Goal: Book appointment/travel/reservation

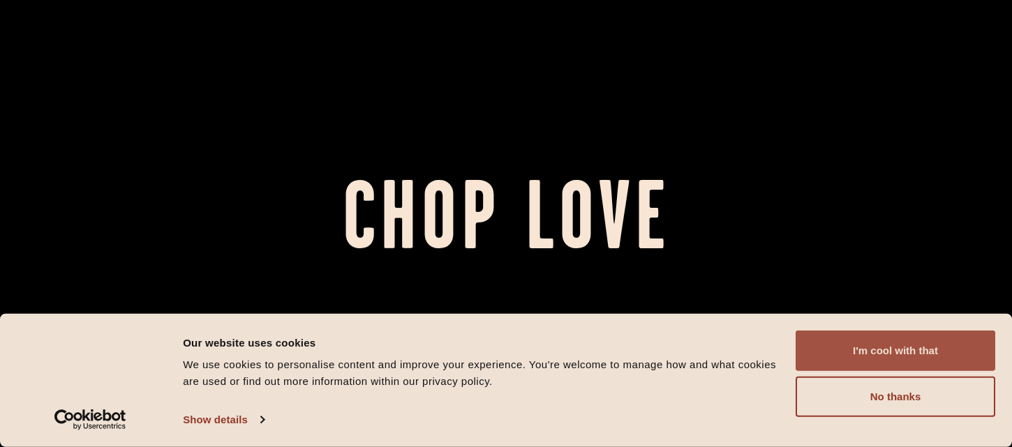
click at [845, 337] on button "I'm cool with that" at bounding box center [895, 351] width 200 height 40
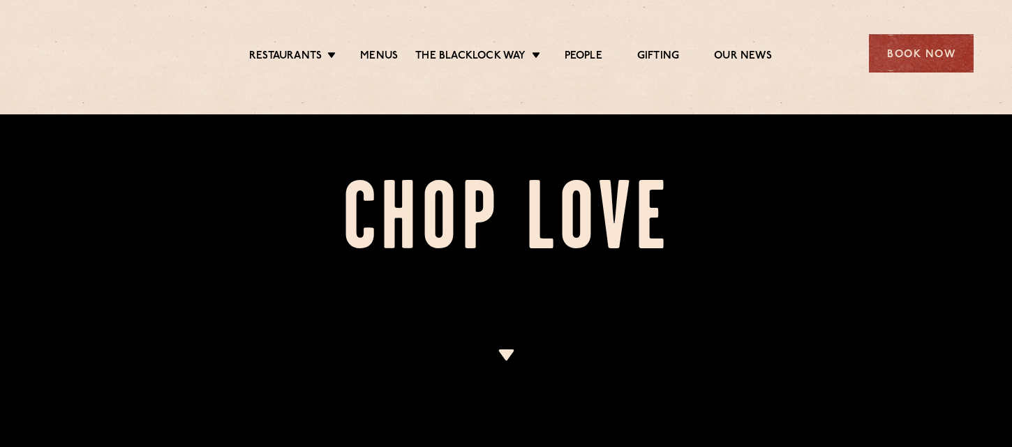
scroll to position [398, 0]
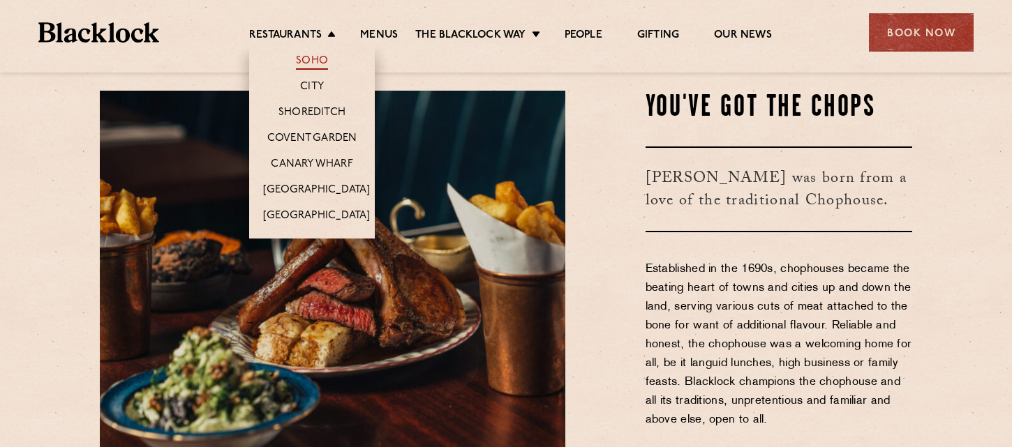
click at [323, 59] on link "Soho" at bounding box center [312, 61] width 32 height 15
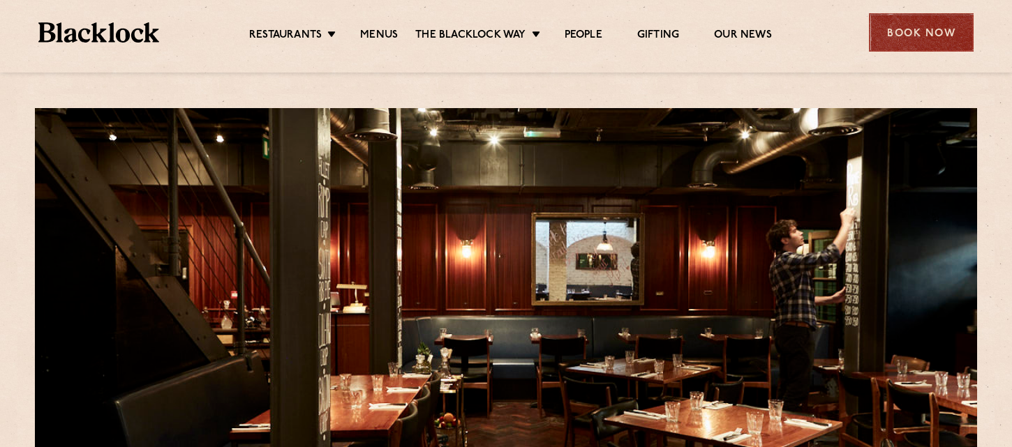
click at [933, 30] on div "Book Now" at bounding box center [921, 32] width 105 height 38
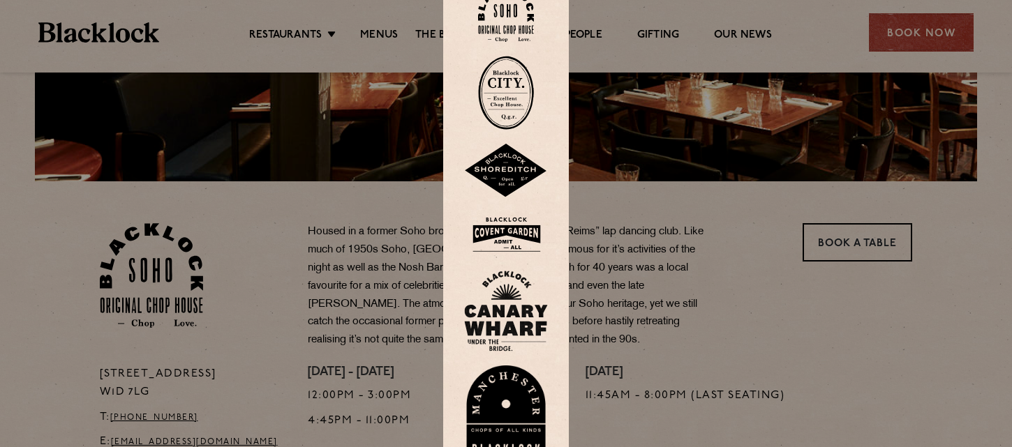
scroll to position [218, 0]
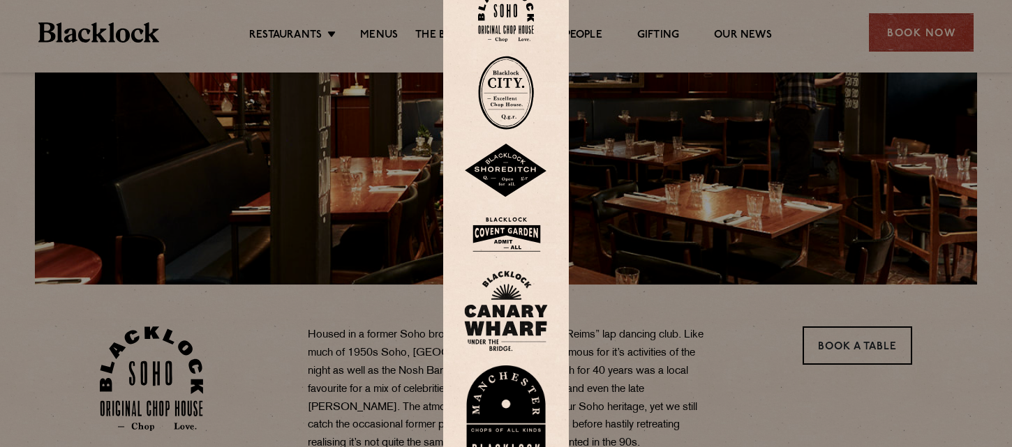
click at [911, 33] on div at bounding box center [506, 223] width 1012 height 447
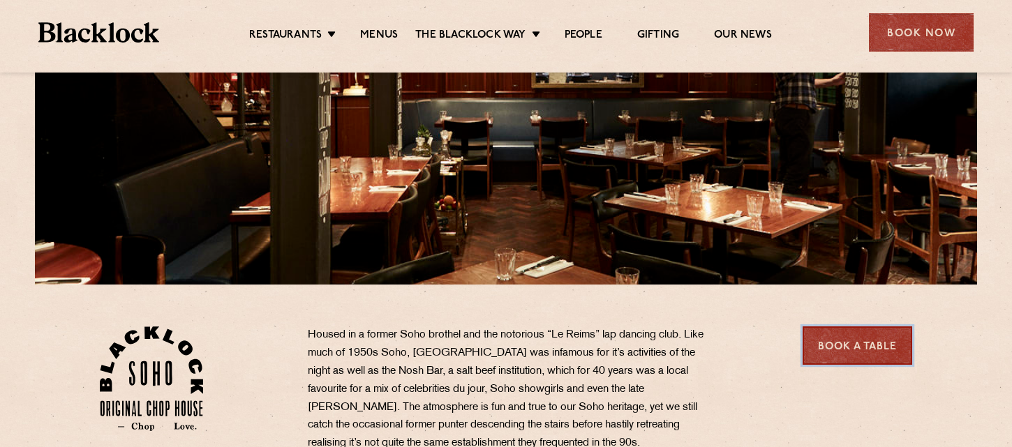
click at [837, 341] on link "Book a Table" at bounding box center [857, 346] width 110 height 38
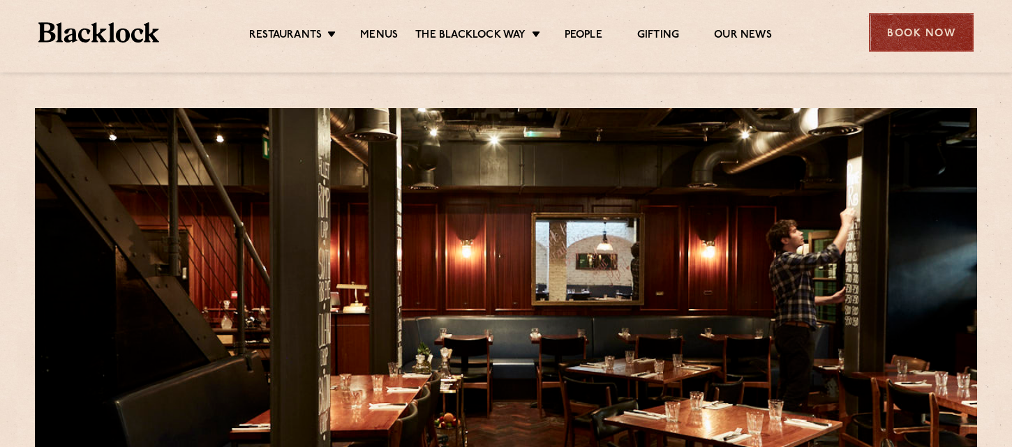
click at [913, 35] on div "Book Now" at bounding box center [921, 32] width 105 height 38
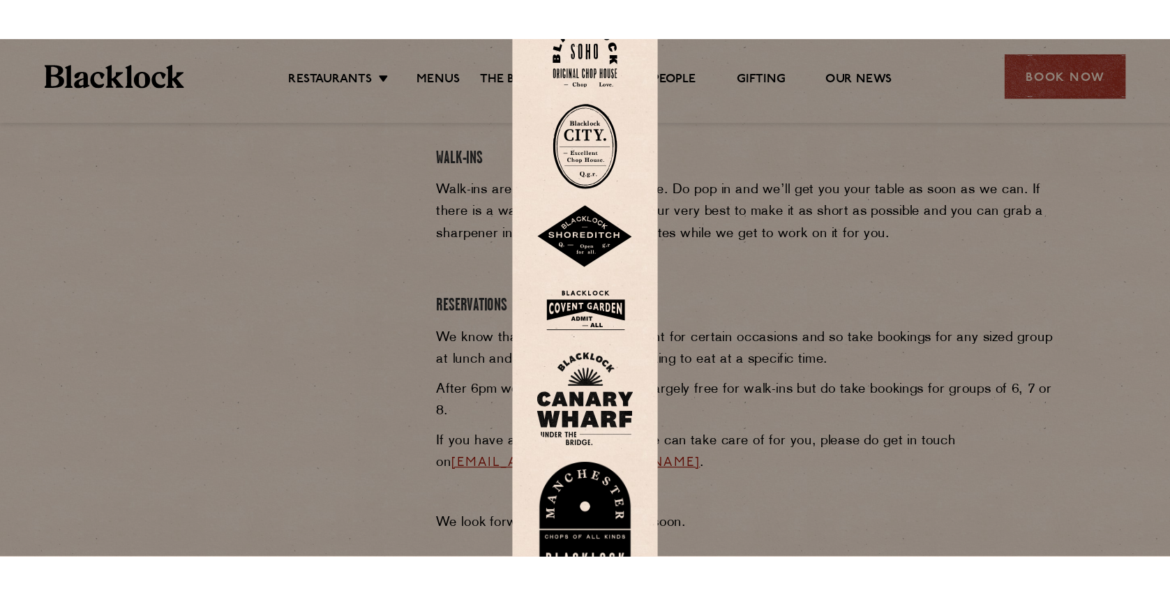
scroll to position [565, 0]
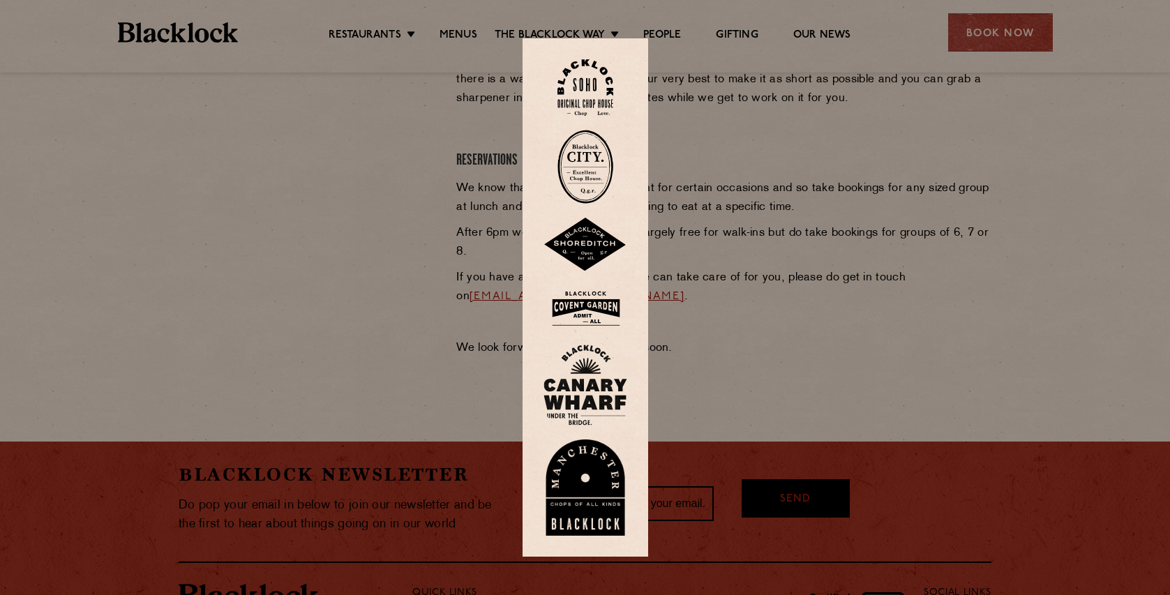
click at [860, 338] on div at bounding box center [585, 297] width 1170 height 595
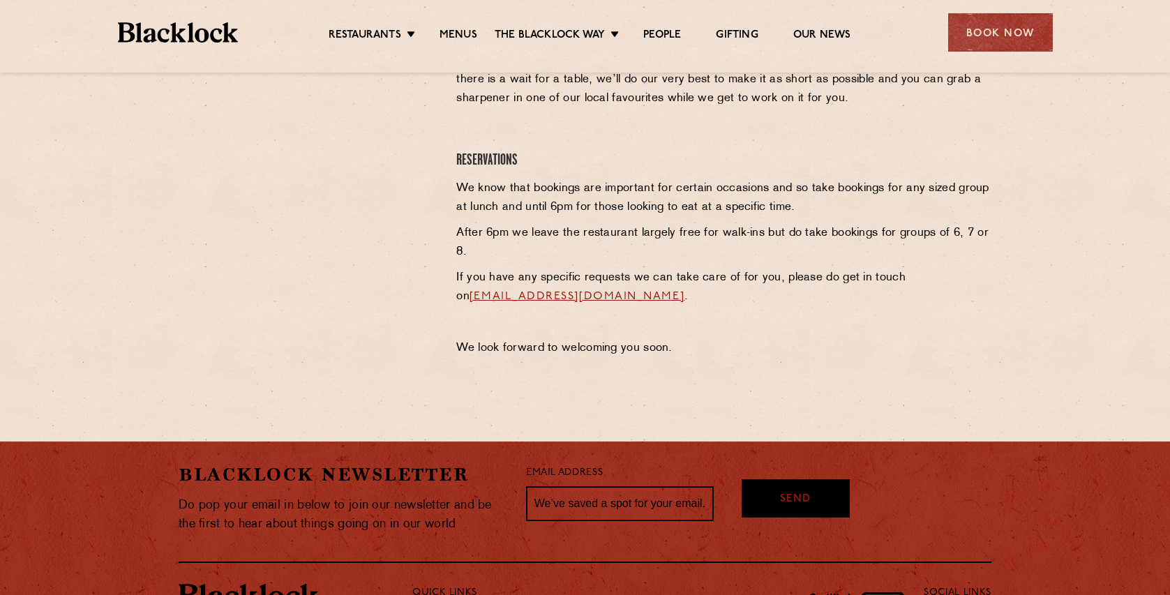
scroll to position [328, 0]
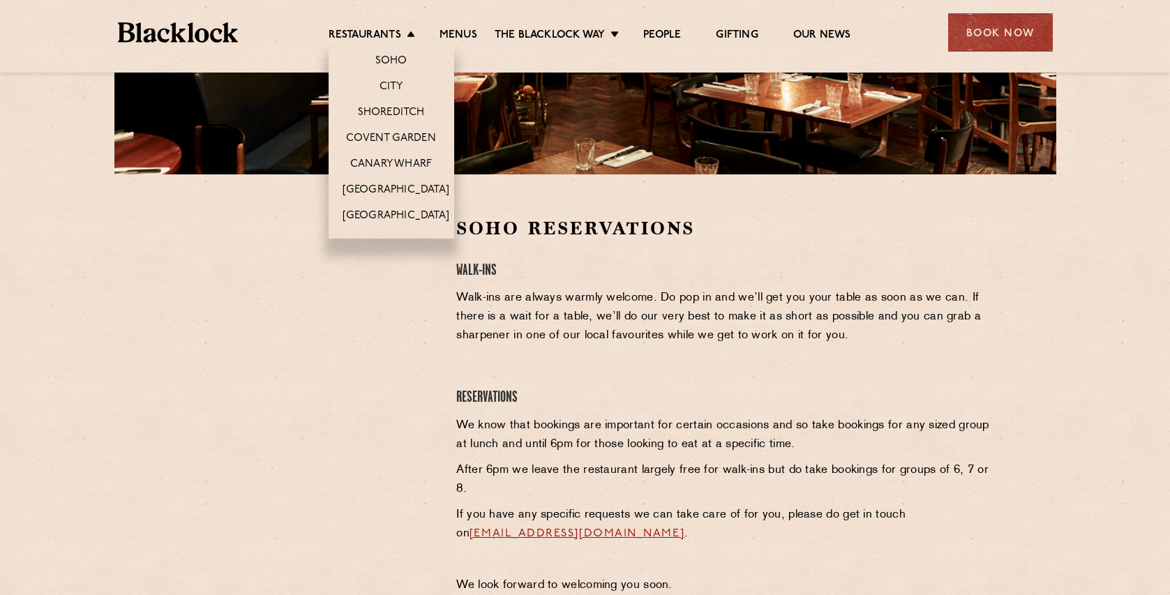
click at [401, 35] on li "Restaurants Soho City Shoreditch Covent Garden Canary Wharf Manchester Birmingh…" at bounding box center [375, 36] width 93 height 15
click at [391, 137] on link "Covent Garden" at bounding box center [391, 139] width 90 height 15
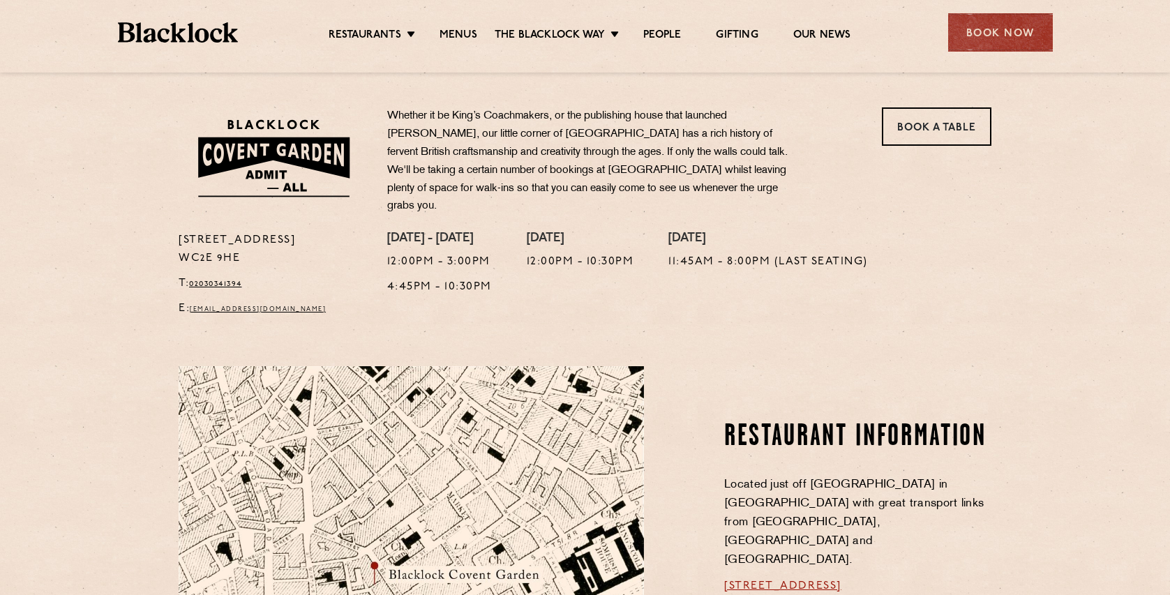
scroll to position [324, 0]
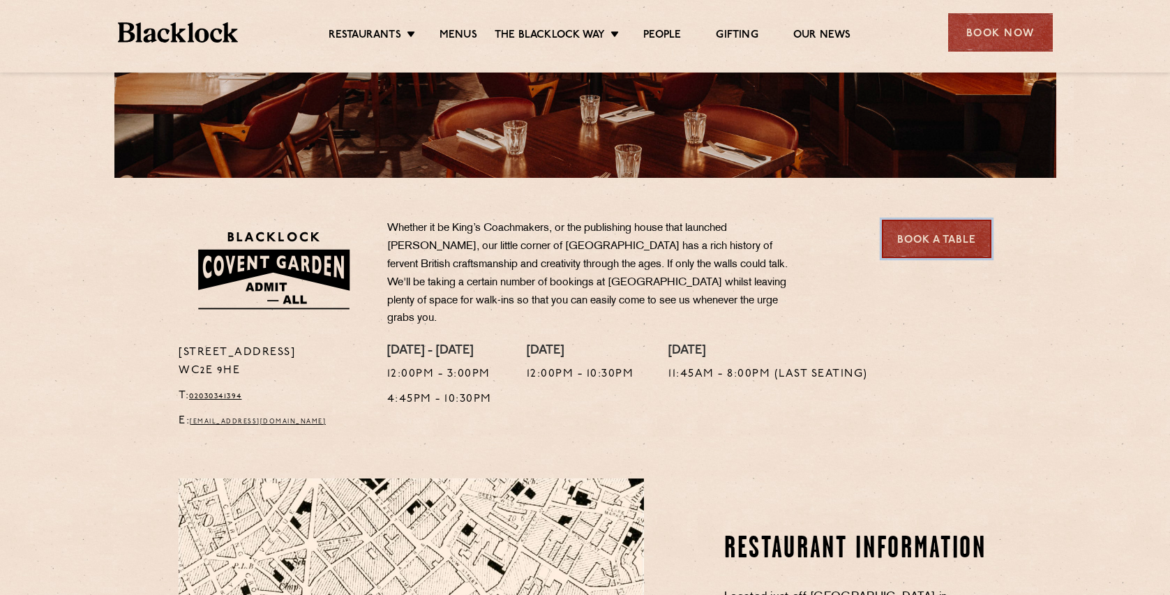
click at [925, 242] on link "Book a Table" at bounding box center [937, 239] width 110 height 38
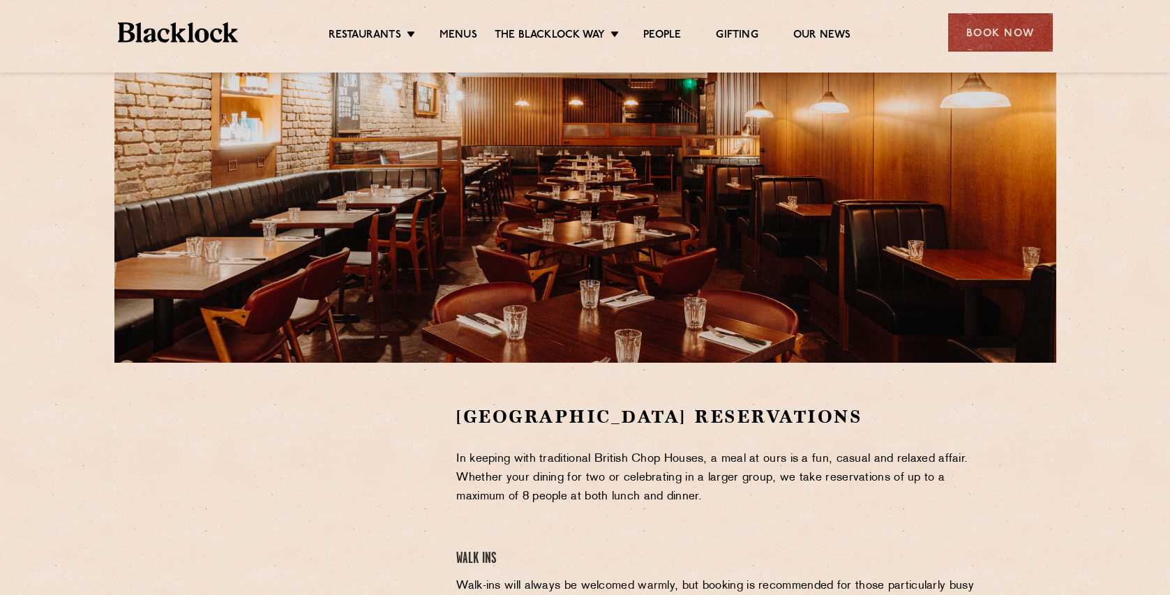
scroll to position [6, 0]
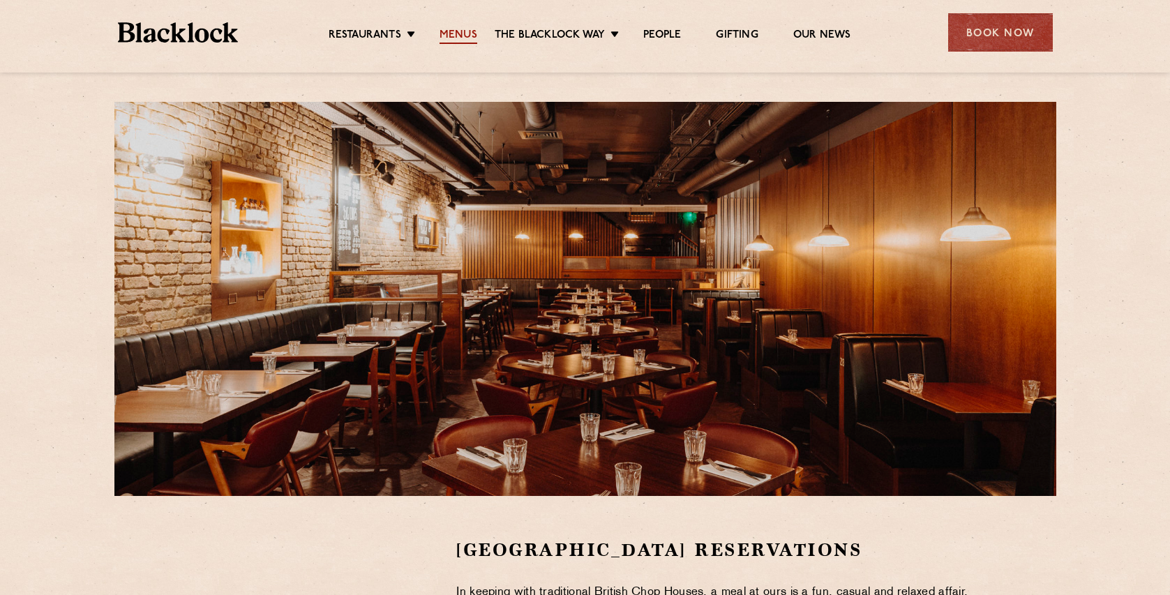
click at [467, 35] on link "Menus" at bounding box center [459, 36] width 38 height 15
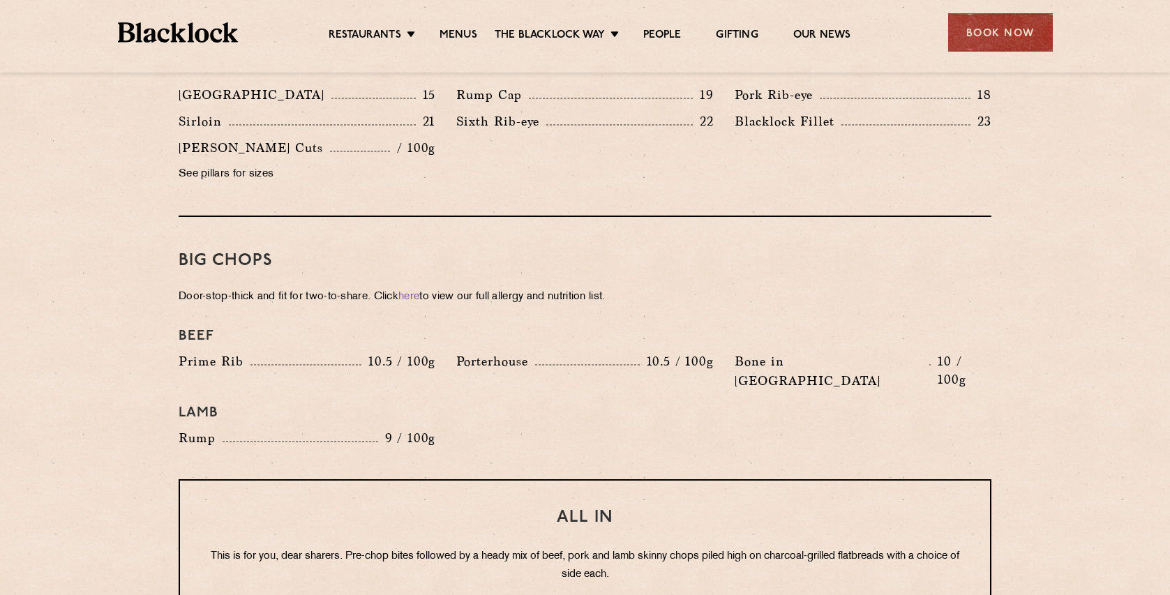
scroll to position [1520, 0]
